Goal: Task Accomplishment & Management: Use online tool/utility

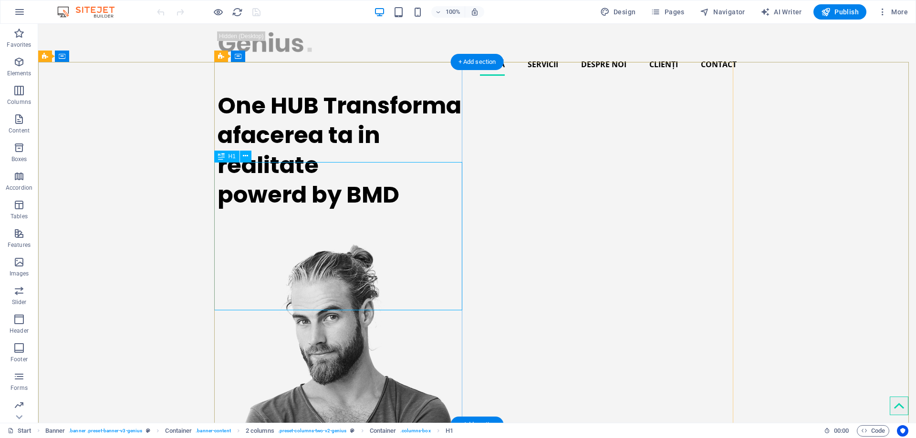
click at [236, 179] on div "One HUB Transforma afacerea ta in realitate powerd by BMD" at bounding box center [341, 150] width 248 height 119
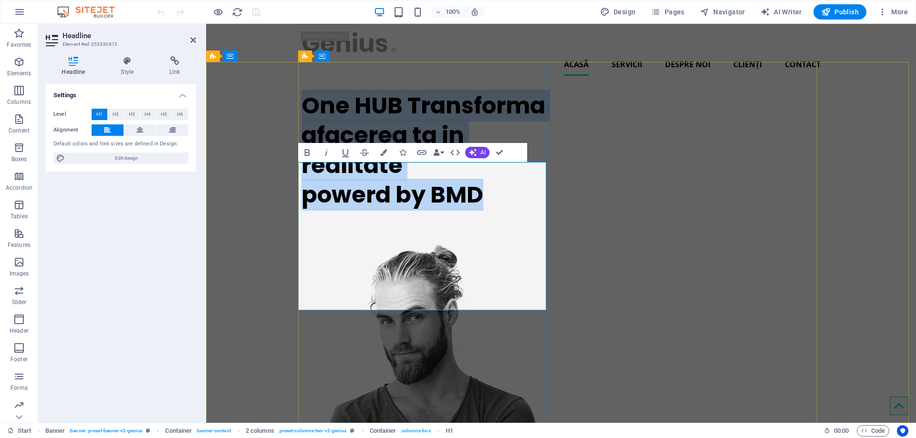
click at [398, 210] on h1 "One HUB Transforma afacerea ta in realitate powerd by BMD" at bounding box center [425, 150] width 248 height 119
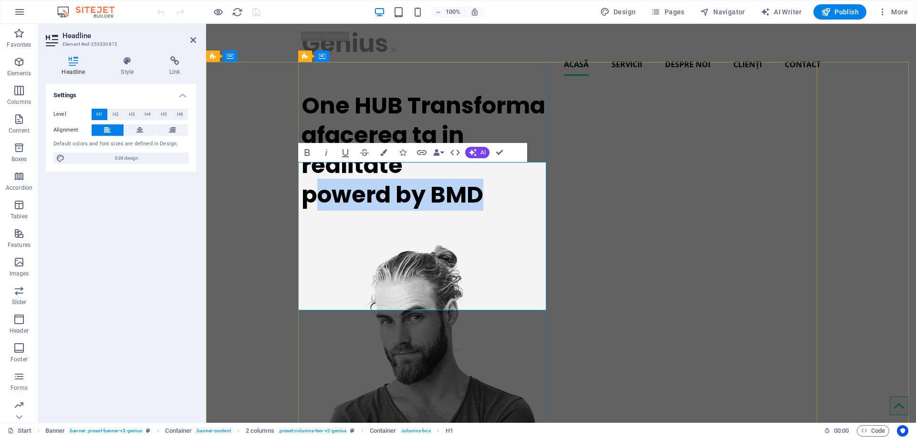
drag, startPoint x: 486, startPoint y: 298, endPoint x: 312, endPoint y: 290, distance: 174.7
click at [312, 210] on h1 "One HUB Transforma afacerea ta in realitate powerd by BMD" at bounding box center [425, 150] width 248 height 119
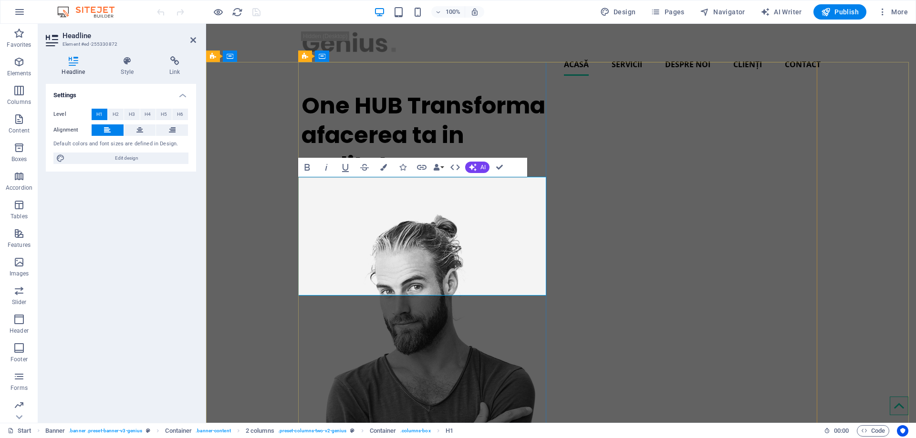
click at [314, 180] on h1 "One HUB Transforma afacerea ta in realitate" at bounding box center [425, 135] width 248 height 89
drag, startPoint x: 313, startPoint y: 192, endPoint x: 298, endPoint y: 192, distance: 15.3
click at [301, 180] on h1 "One HUB Transforma afacerea ta in realitate" at bounding box center [425, 135] width 248 height 89
click at [315, 180] on h1 "One HUB Transforma afacerea ta in realitate" at bounding box center [425, 135] width 248 height 89
drag, startPoint x: 315, startPoint y: 195, endPoint x: 414, endPoint y: 194, distance: 99.7
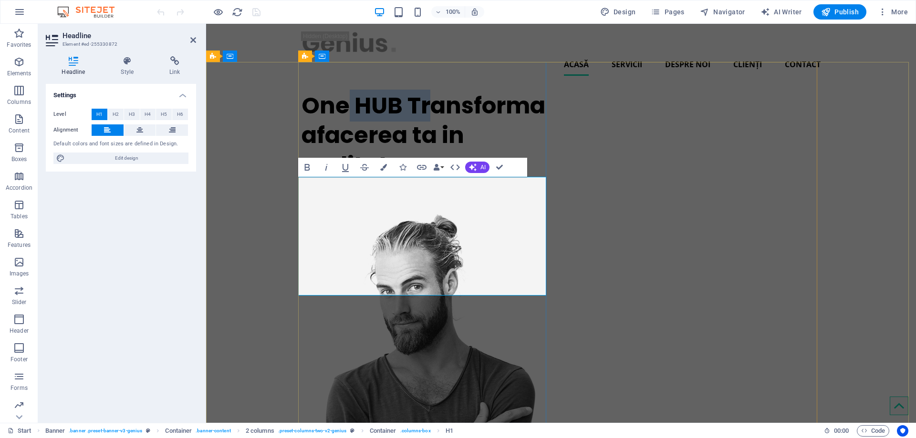
click at [414, 180] on h1 "One HUB Transforma afacerea ta in realitate" at bounding box center [425, 135] width 248 height 89
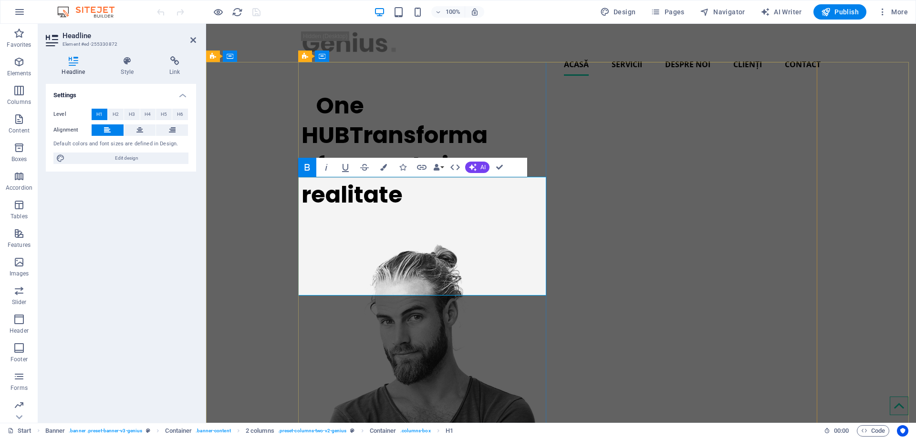
click at [392, 210] on h1 "One HUB Transforma afacerea ta in realitate" at bounding box center [425, 150] width 248 height 119
click at [837, 14] on span "Publish" at bounding box center [840, 12] width 38 height 10
